Goal: Information Seeking & Learning: Learn about a topic

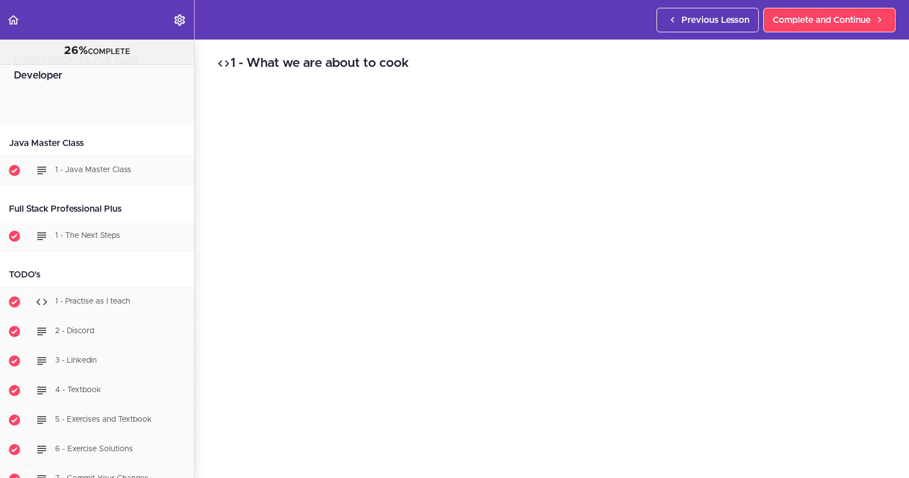
scroll to position [604, 0]
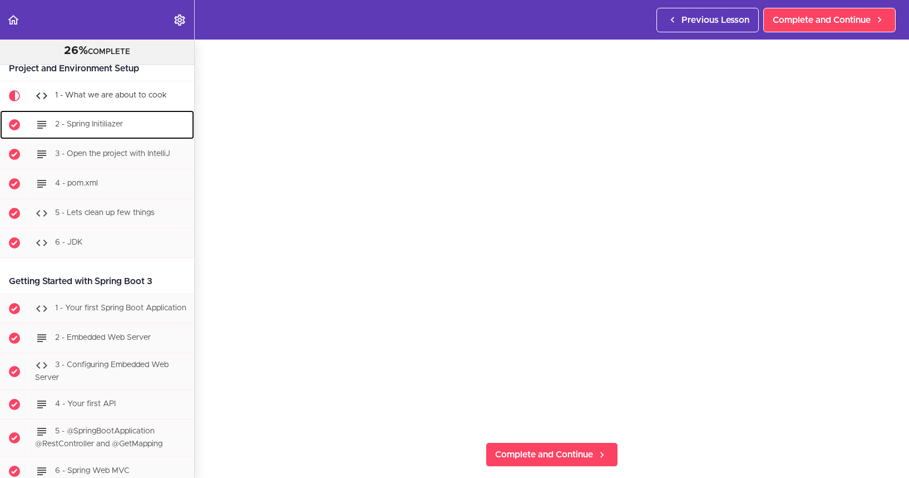
click at [107, 130] on div "2 - Spring Initiliazer" at bounding box center [111, 124] width 165 height 24
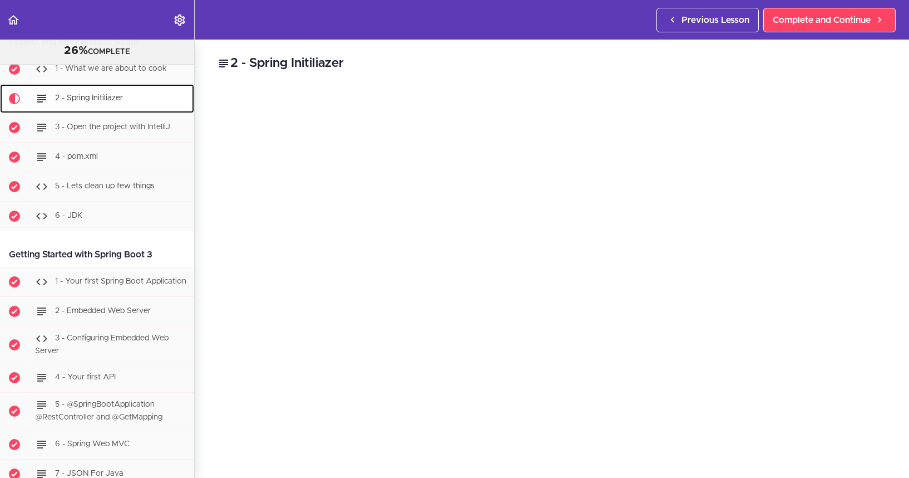
scroll to position [633, 0]
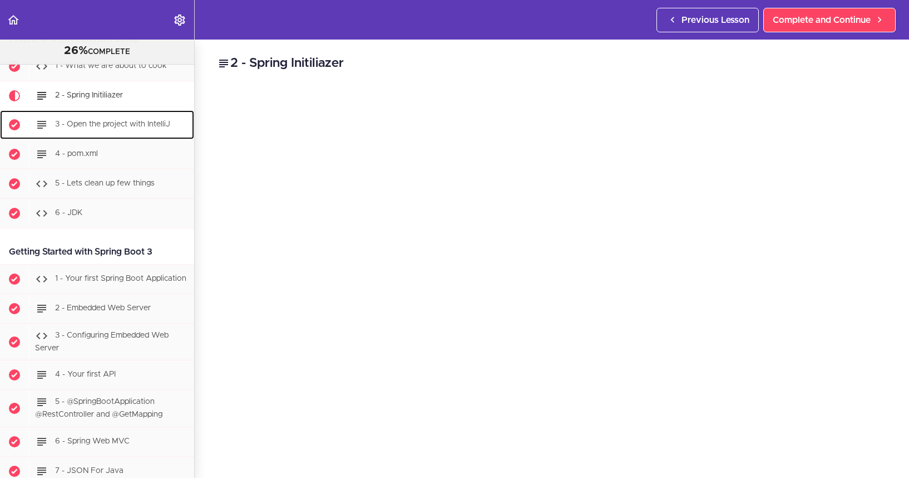
click at [111, 134] on div "3 - Open the project with IntelliJ" at bounding box center [111, 124] width 165 height 24
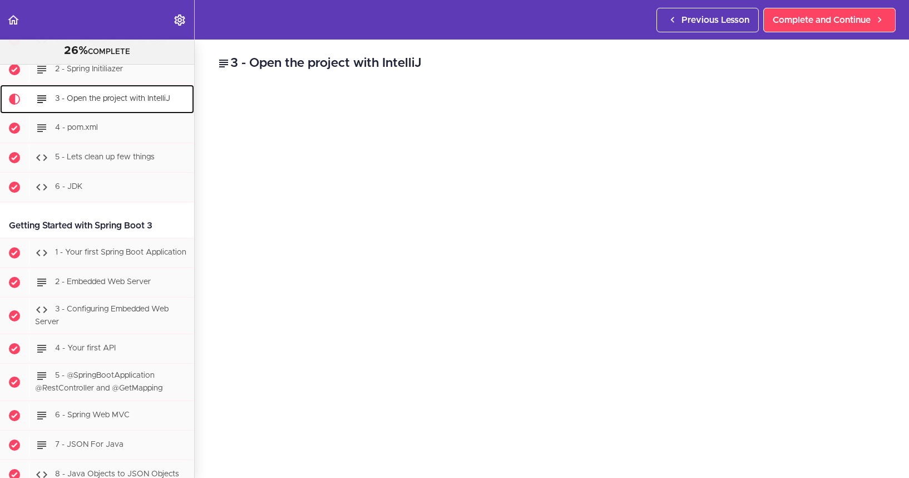
scroll to position [663, 0]
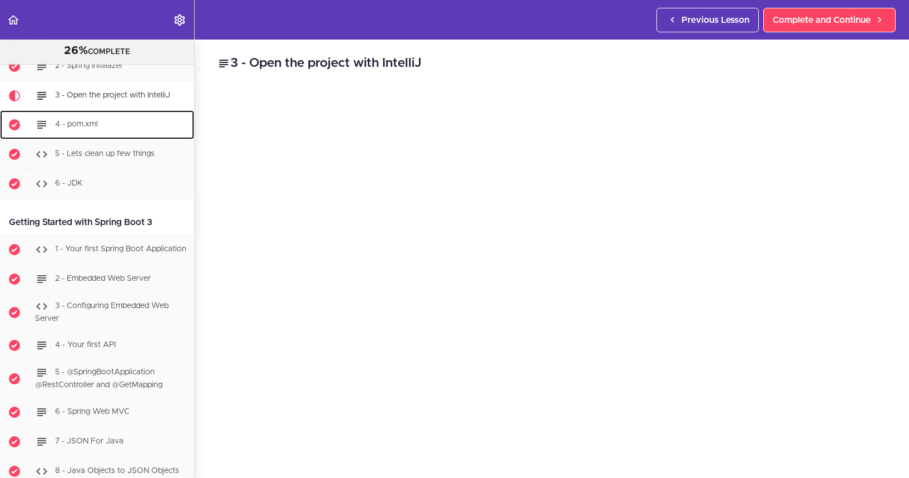
click at [87, 122] on span "4 - pom.xml" at bounding box center [76, 124] width 43 height 8
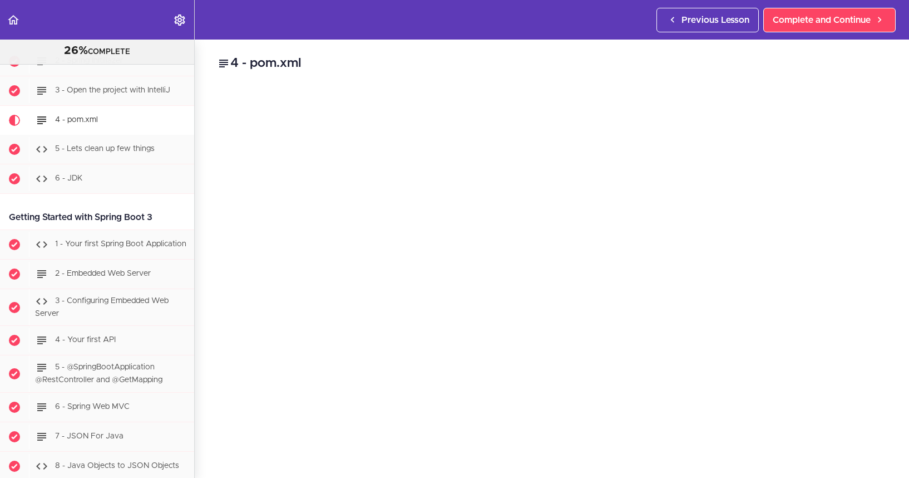
scroll to position [663, 0]
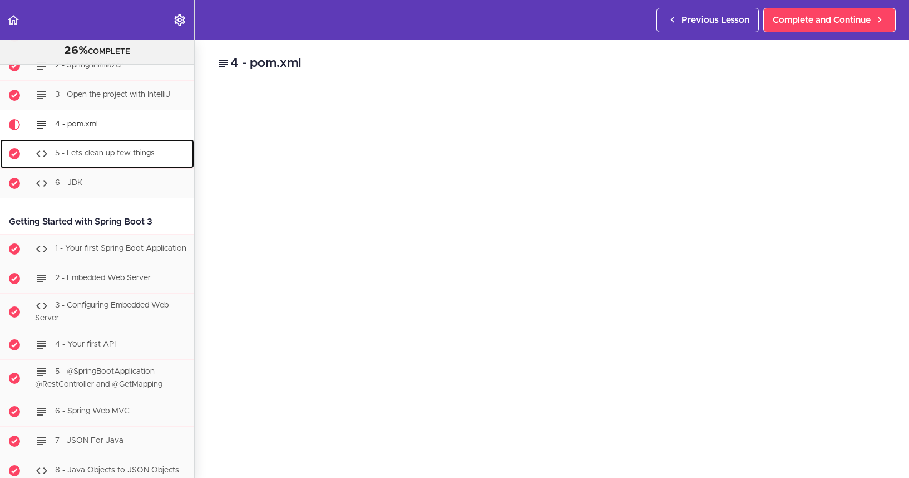
click at [89, 160] on div "5 - Lets clean up few things" at bounding box center [111, 153] width 165 height 24
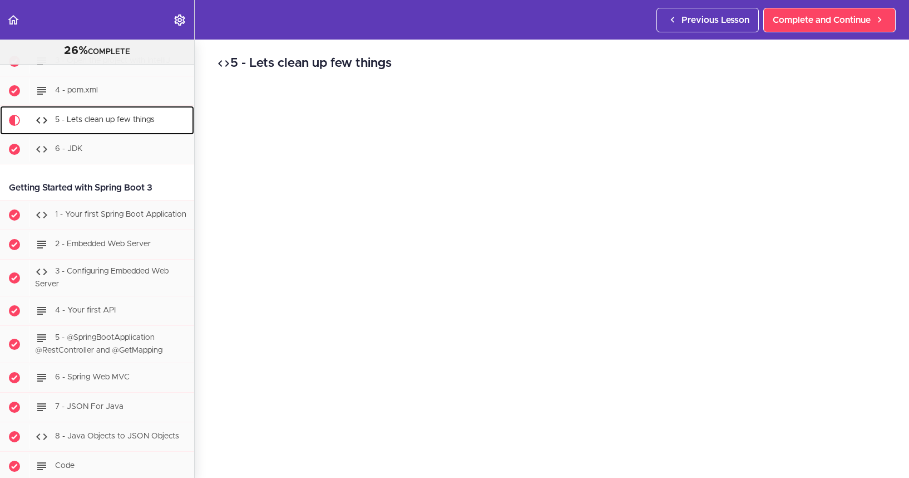
scroll to position [722, 0]
